Goal: Information Seeking & Learning: Learn about a topic

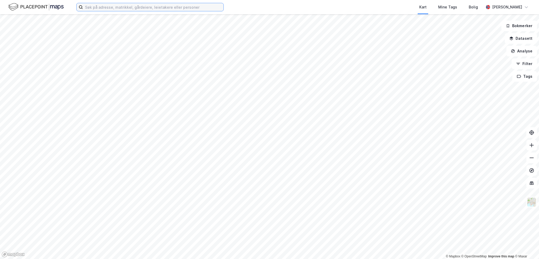
click at [103, 8] on input at bounding box center [153, 7] width 141 height 8
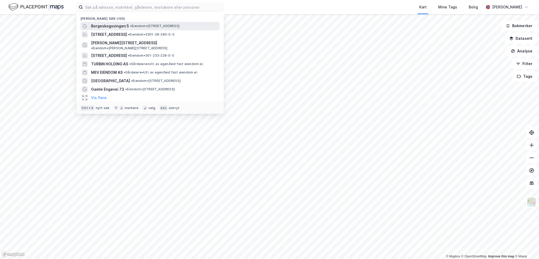
click at [112, 24] on span "Borgeskogsvingen 5" at bounding box center [110, 26] width 38 height 6
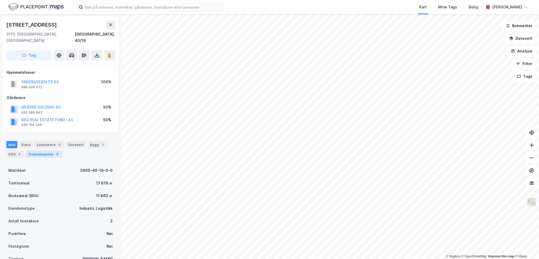
click at [38, 150] on div "Transaksjoner 9" at bounding box center [44, 153] width 36 height 7
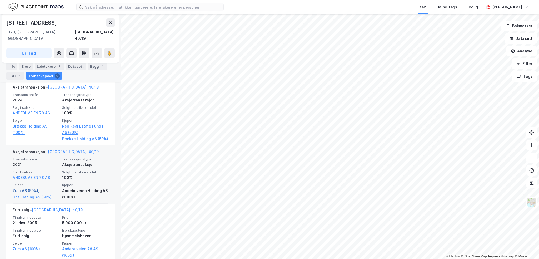
scroll to position [184, 0]
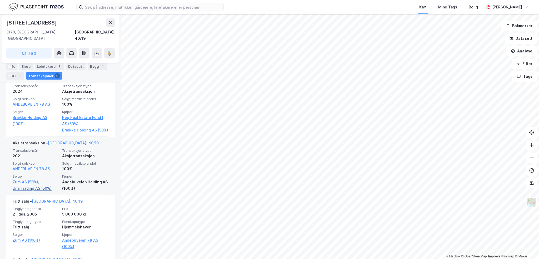
click at [39, 188] on link "Una Trading AS (50%)" at bounding box center [36, 188] width 46 height 6
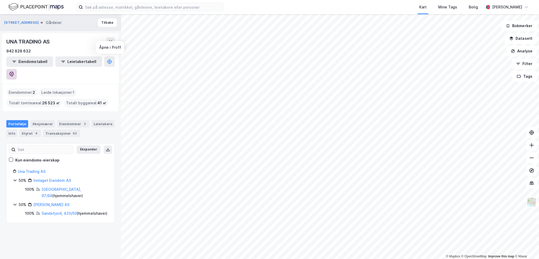
click at [14, 72] on icon at bounding box center [11, 74] width 5 height 5
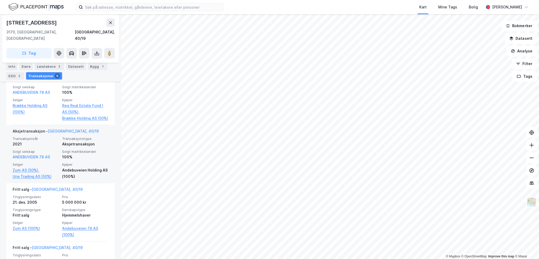
scroll to position [184, 0]
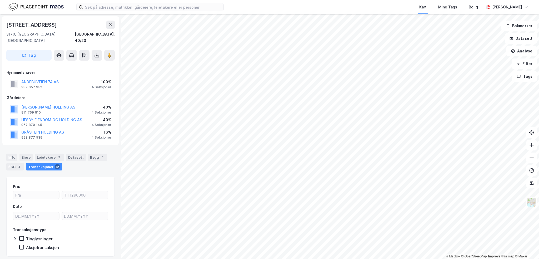
scroll to position [10, 0]
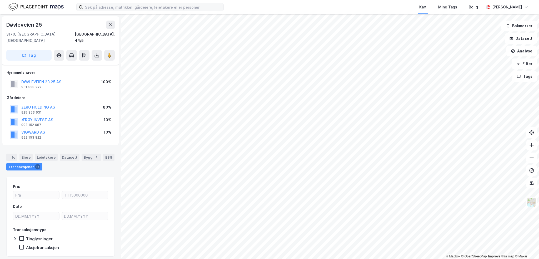
scroll to position [10, 0]
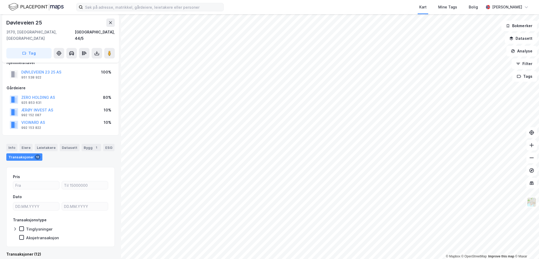
scroll to position [10, 0]
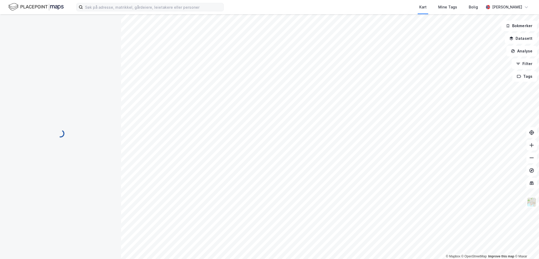
scroll to position [10, 0]
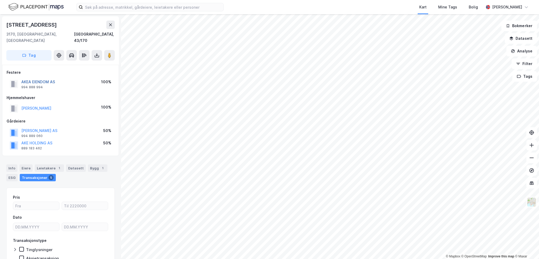
click at [0, 0] on button "AKEA EIENDOM AS" at bounding box center [0, 0] width 0 height 0
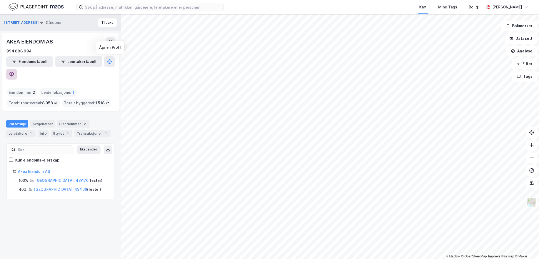
click at [14, 72] on icon at bounding box center [11, 74] width 4 height 5
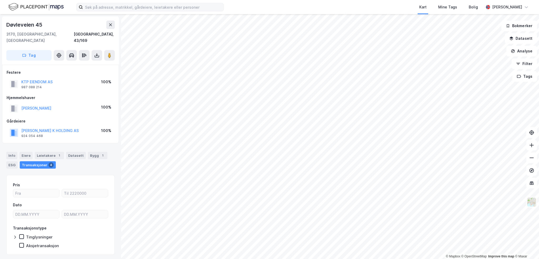
scroll to position [0, 0]
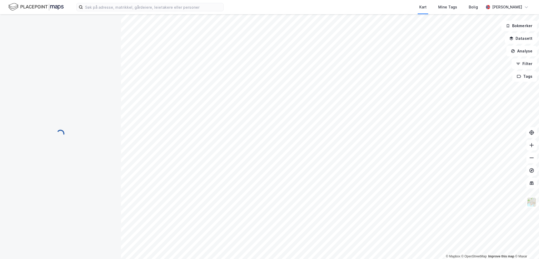
scroll to position [0, 0]
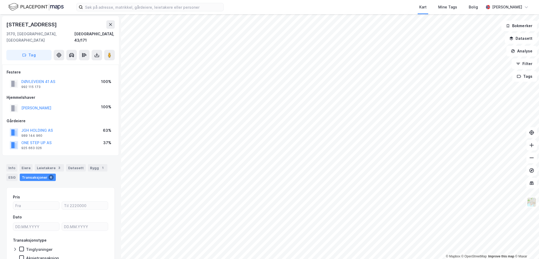
scroll to position [0, 0]
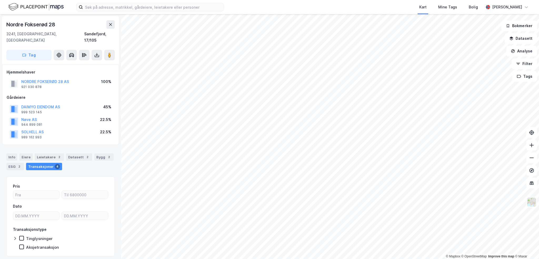
scroll to position [0, 0]
click at [0, 0] on button "FOKSERØD INVESTERINGSSELSKAP AS" at bounding box center [0, 0] width 0 height 0
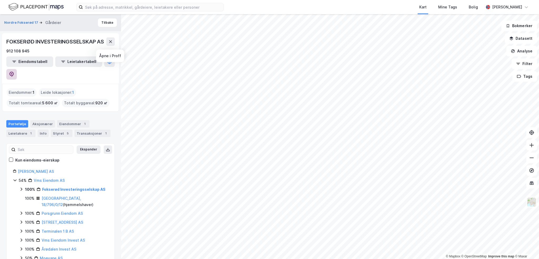
click at [14, 72] on icon at bounding box center [11, 74] width 4 height 5
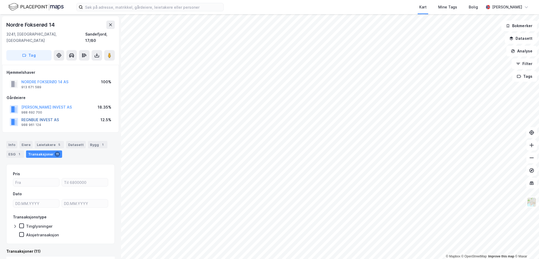
click at [0, 0] on button "REGNBUE INVEST AS" at bounding box center [0, 0] width 0 height 0
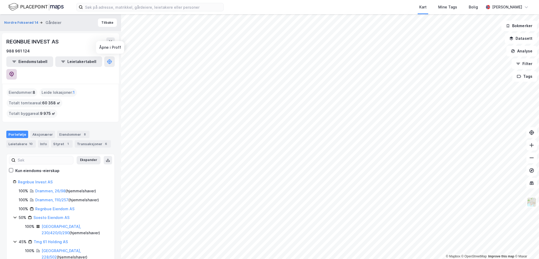
click at [14, 72] on icon at bounding box center [11, 74] width 4 height 5
